Goal: Transaction & Acquisition: Purchase product/service

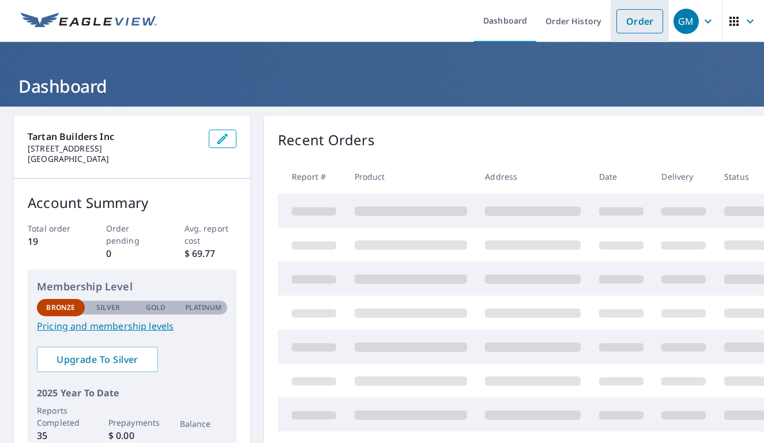
click at [640, 20] on link "Order" at bounding box center [639, 21] width 47 height 24
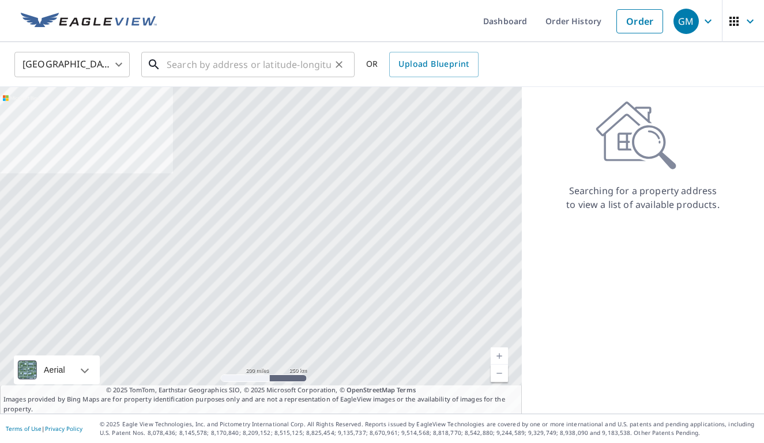
click at [224, 66] on input "text" at bounding box center [249, 64] width 164 height 32
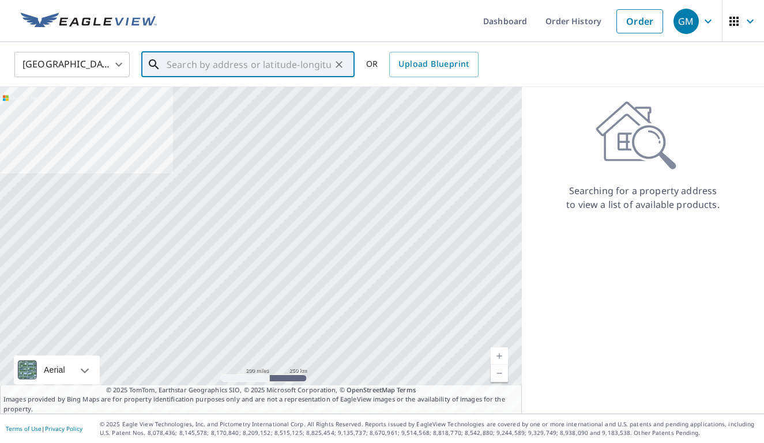
paste input "[STREET_ADDRESS]"
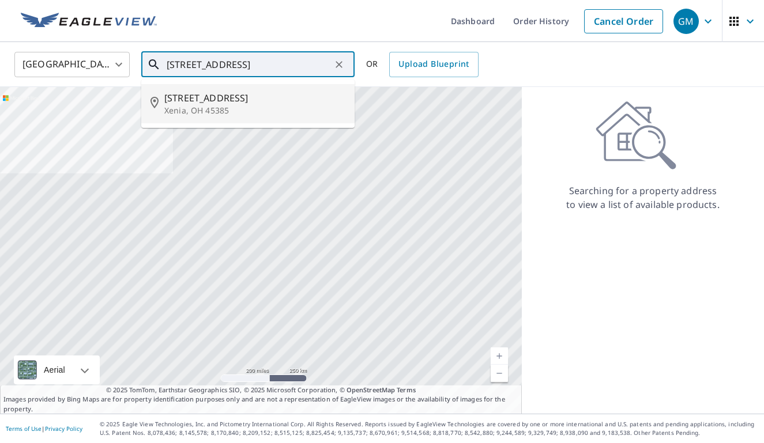
click at [228, 87] on li "[STREET_ADDRESS]" at bounding box center [247, 103] width 213 height 39
type input "[STREET_ADDRESS]"
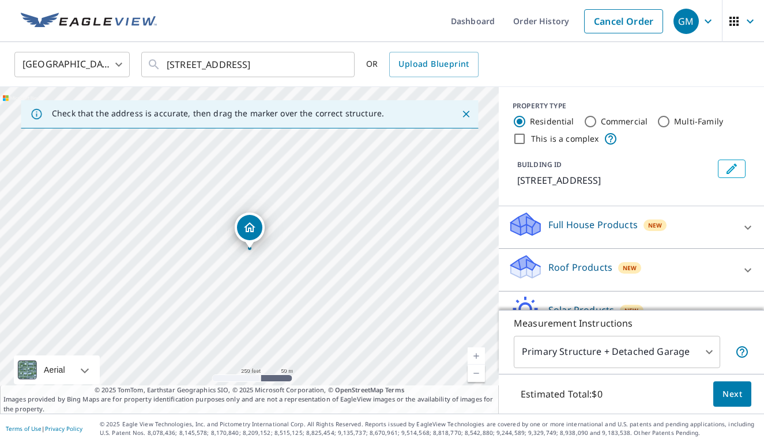
scroll to position [36, 0]
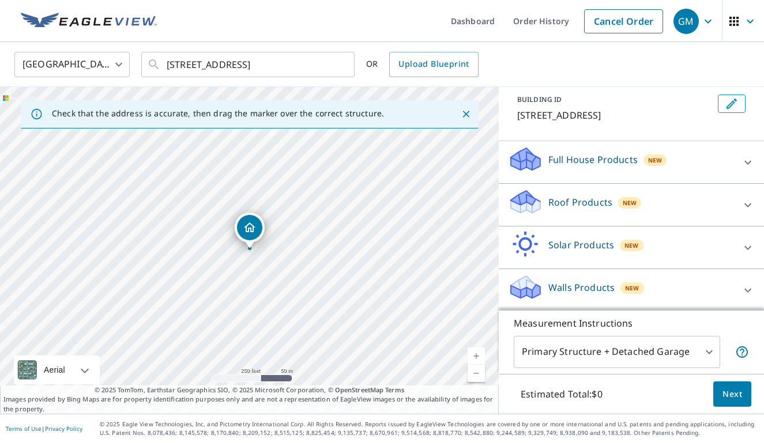
click at [598, 175] on div "Full House Products New" at bounding box center [621, 162] width 226 height 33
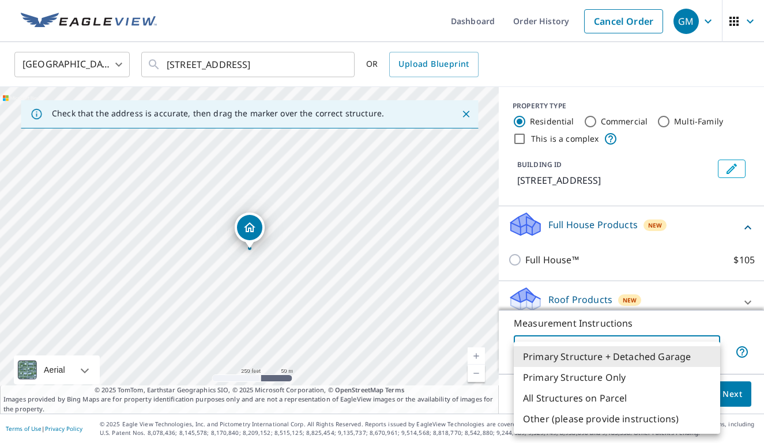
scroll to position [-1, 0]
click at [580, 355] on body "GM GM Dashboard Order History Cancel Order GM [GEOGRAPHIC_DATA] [GEOGRAPHIC_DAT…" at bounding box center [382, 221] width 764 height 443
click at [585, 406] on li "All Structures on Parcel" at bounding box center [617, 398] width 206 height 21
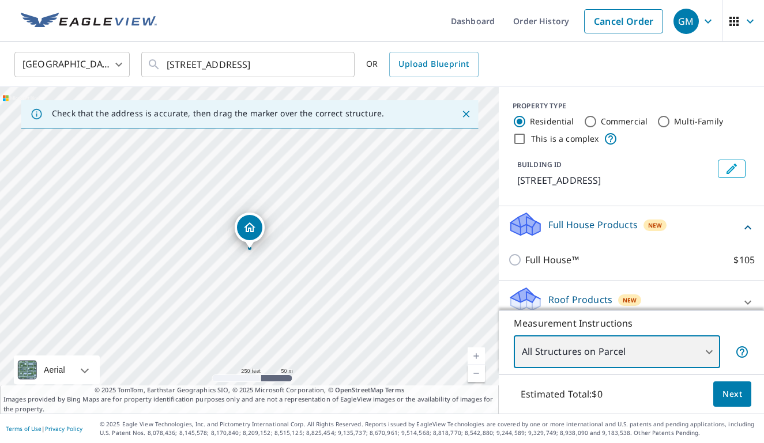
type input "3"
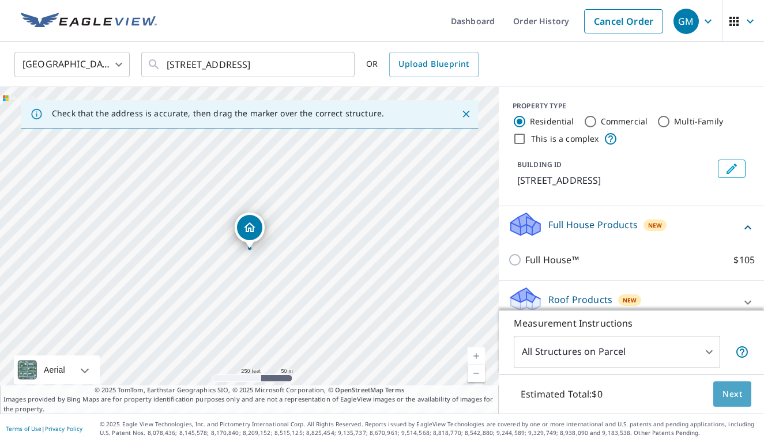
click at [730, 399] on span "Next" at bounding box center [732, 394] width 20 height 14
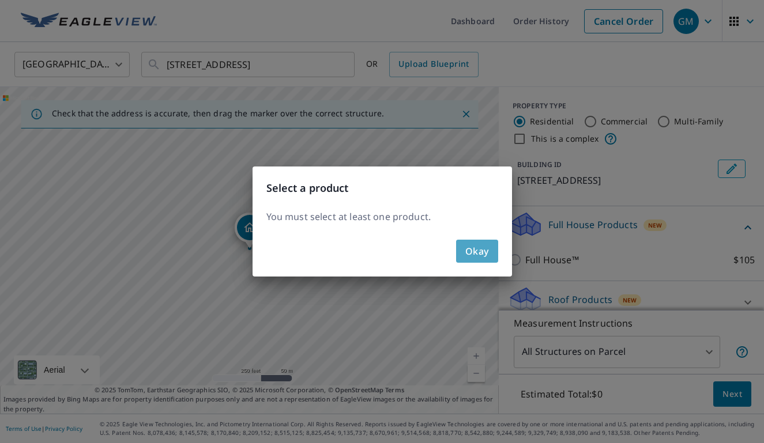
click at [486, 245] on span "Okay" at bounding box center [477, 251] width 24 height 16
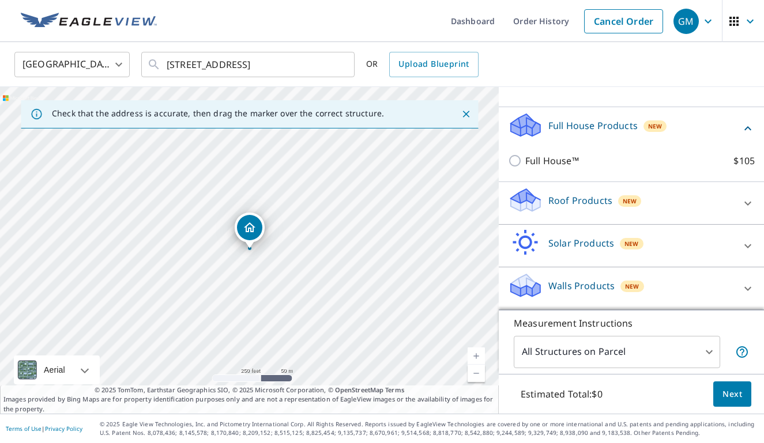
click at [558, 213] on div "Roof Products New" at bounding box center [621, 203] width 226 height 33
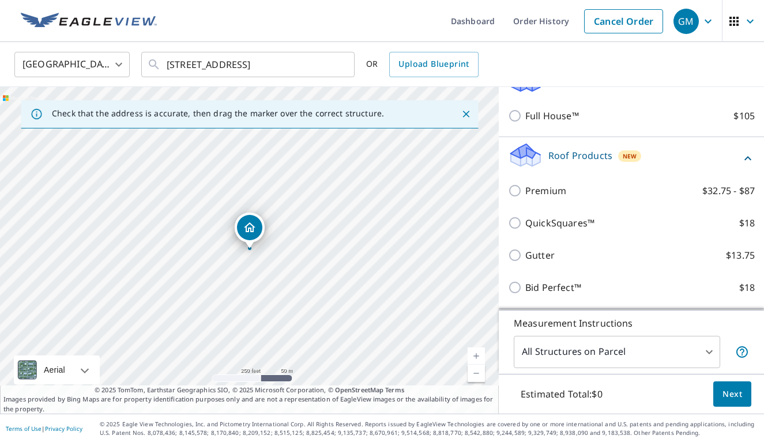
scroll to position [147, 0]
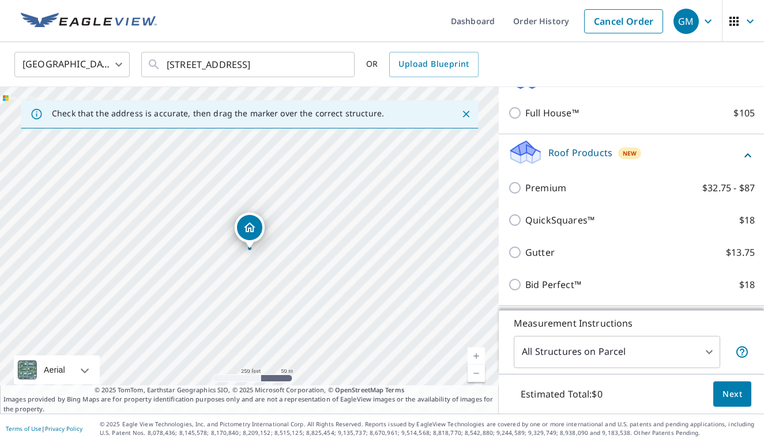
click at [546, 201] on div "Premium $32.75 - $87" at bounding box center [631, 188] width 247 height 32
click at [529, 187] on p "Premium" at bounding box center [545, 188] width 41 height 14
click at [525, 187] on input "Premium $32.75 - $87" at bounding box center [516, 188] width 17 height 14
checkbox input "true"
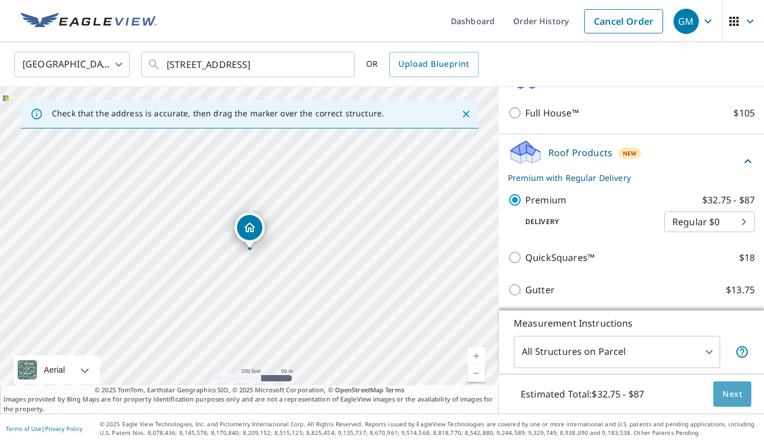
click at [740, 398] on span "Next" at bounding box center [732, 394] width 20 height 14
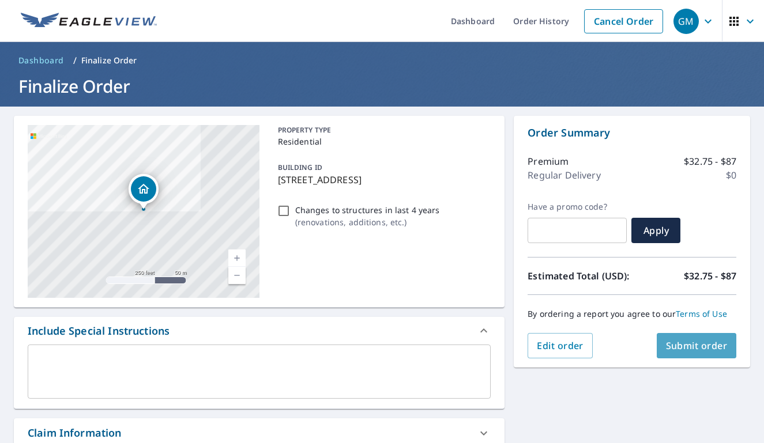
click at [702, 351] on span "Submit order" at bounding box center [697, 346] width 62 height 13
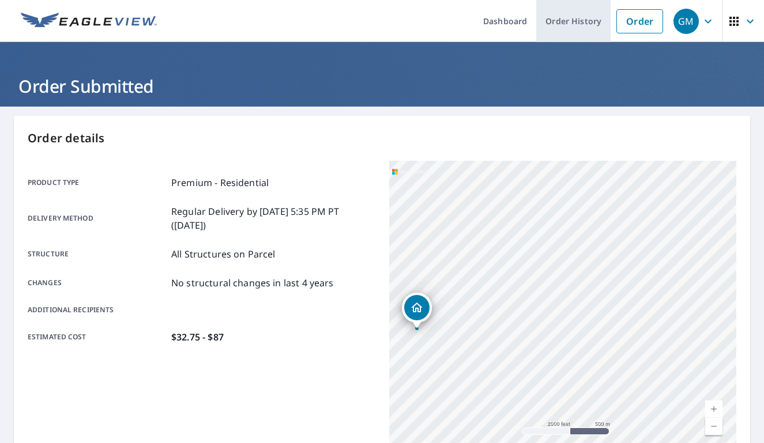
click at [556, 16] on link "Order History" at bounding box center [573, 21] width 74 height 42
